Goal: Information Seeking & Learning: Learn about a topic

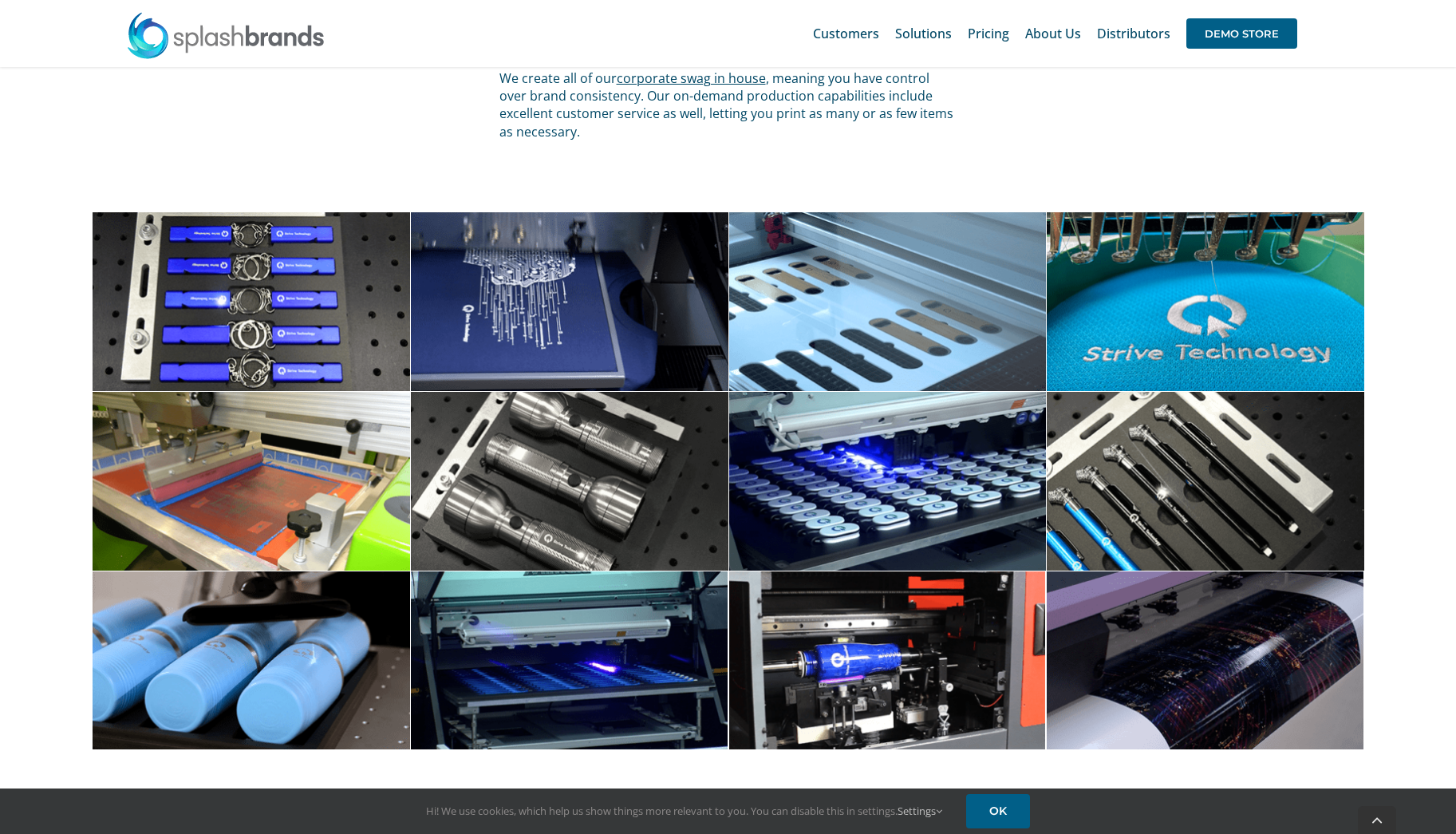
scroll to position [5067, 0]
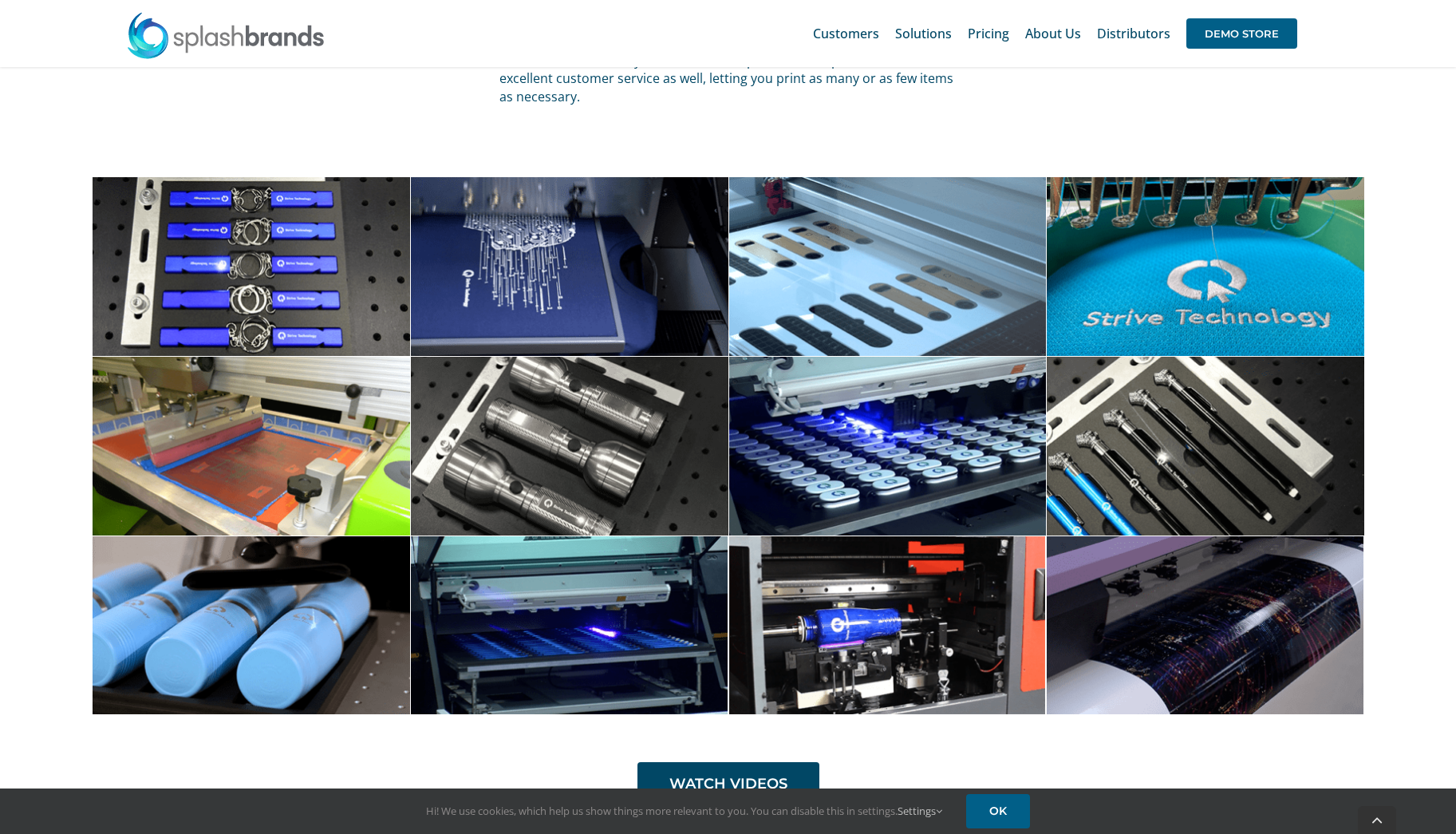
click at [576, 515] on span at bounding box center [569, 446] width 318 height 179
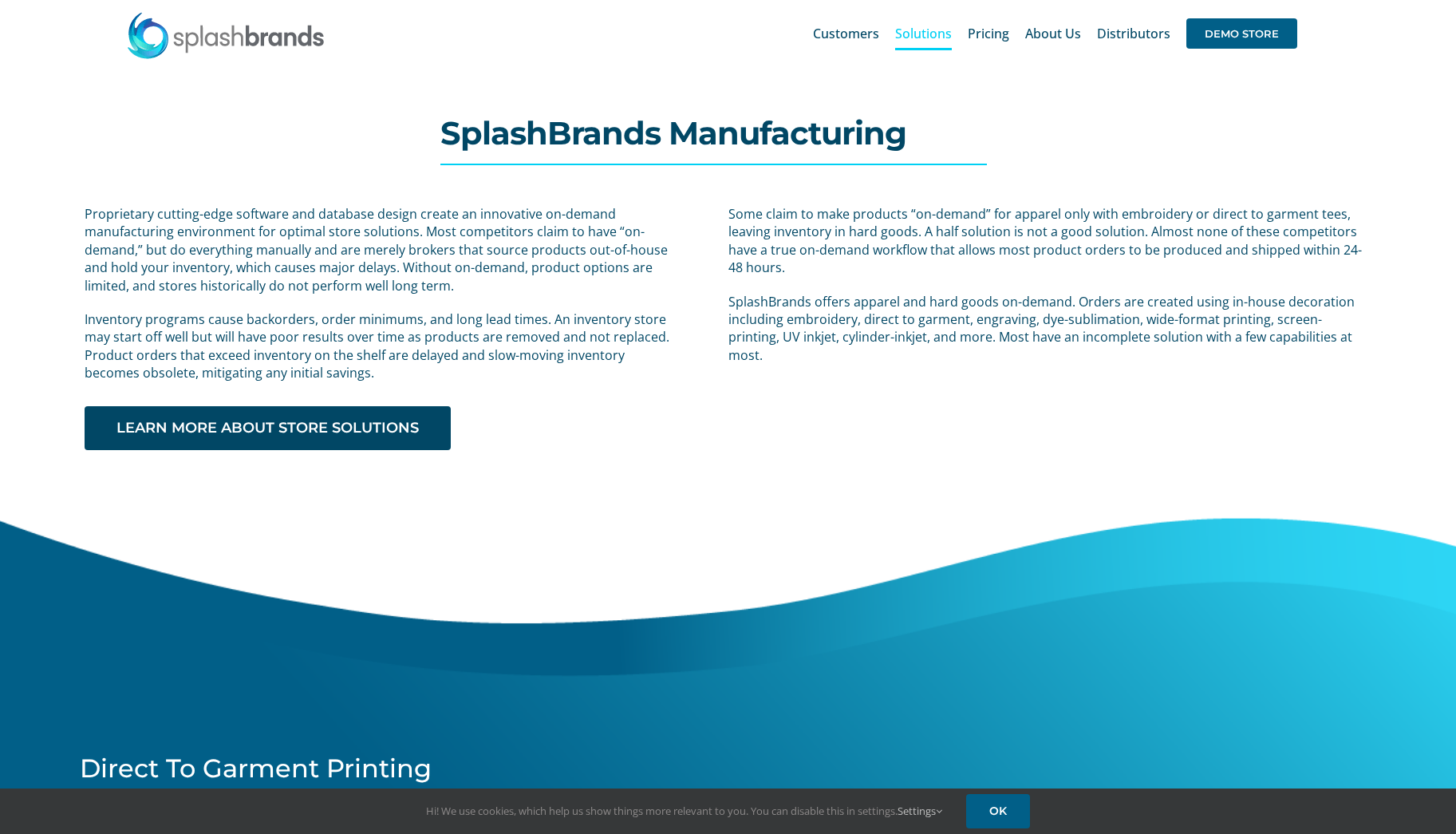
click at [907, 386] on div "SplashBrands Manufacturing Proprietary cutting-edge software and database desig…" at bounding box center [728, 268] width 1515 height 365
click at [998, 37] on span "Pricing" at bounding box center [988, 33] width 42 height 13
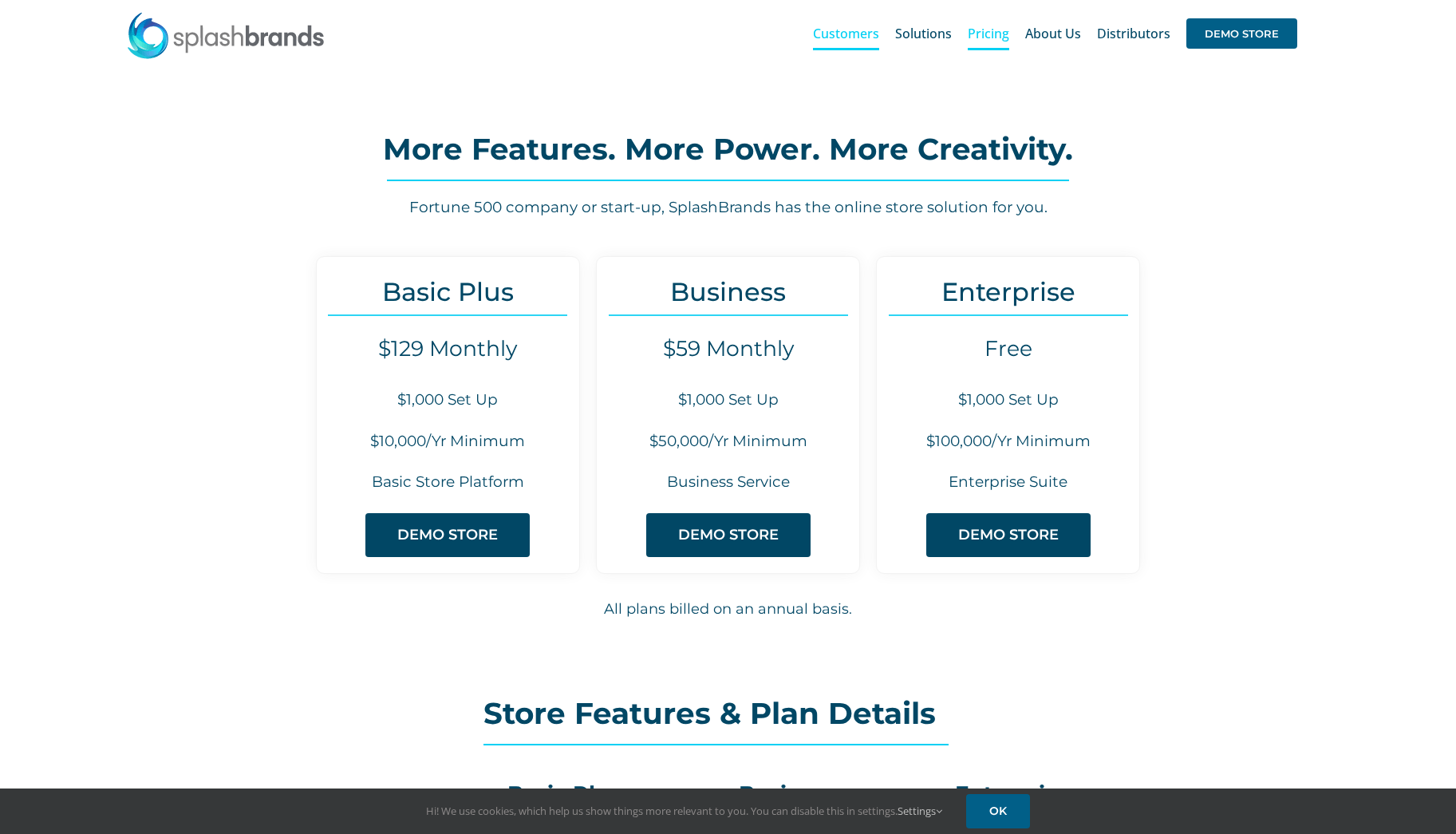
click at [857, 37] on span "Customers" at bounding box center [846, 33] width 66 height 13
